Goal: Find specific page/section: Find specific page/section

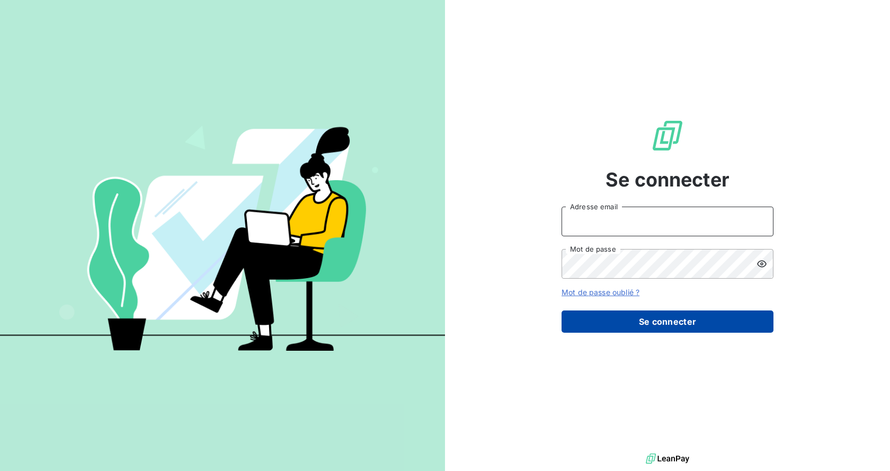
type input "[EMAIL_ADDRESS][DOMAIN_NAME]"
click at [657, 318] on button "Se connecter" at bounding box center [667, 321] width 212 height 22
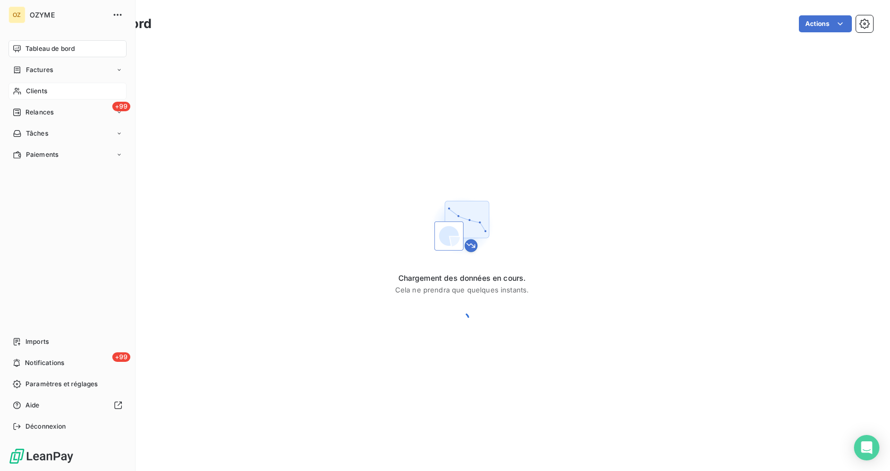
click at [48, 98] on div "Clients" at bounding box center [67, 91] width 118 height 17
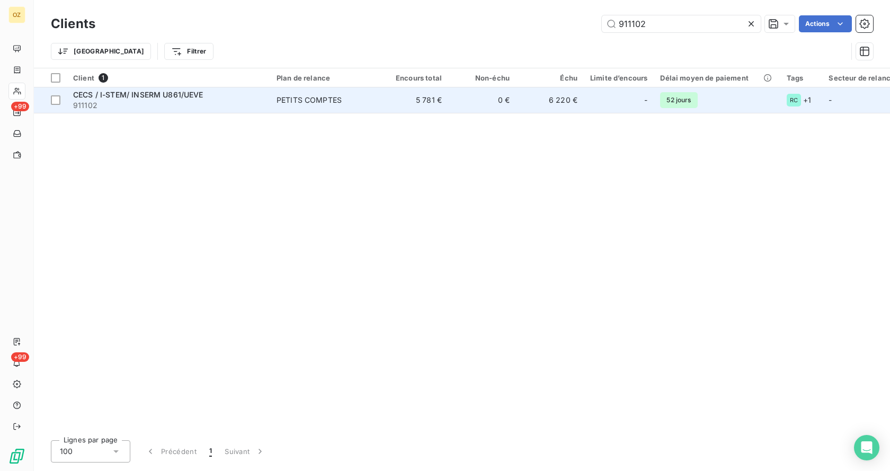
type input "911102"
click at [121, 98] on span "CECS / I-STEM/ INSERM U861/UEVE" at bounding box center [138, 94] width 130 height 9
